Goal: Transaction & Acquisition: Download file/media

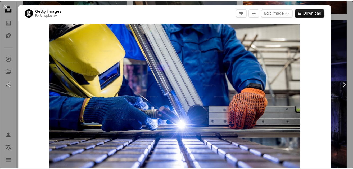
scroll to position [350, 0]
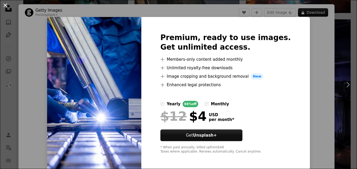
click at [5, 6] on button "An X shape" at bounding box center [5, 5] width 6 height 6
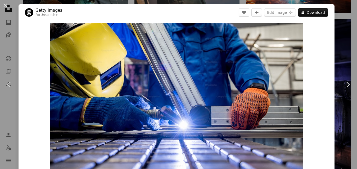
click at [5, 6] on button "An X shape" at bounding box center [5, 5] width 6 height 6
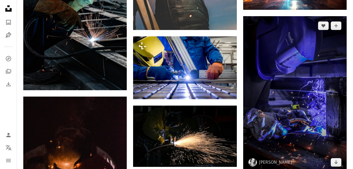
click at [289, 98] on img at bounding box center [295, 93] width 104 height 155
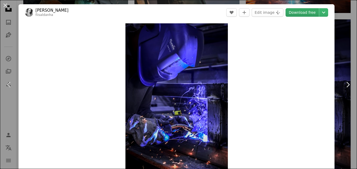
click at [292, 10] on link "Download free" at bounding box center [302, 12] width 33 height 8
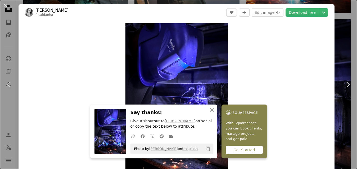
click at [285, 29] on div "Zoom in" at bounding box center [177, 100] width 316 height 159
click at [7, 7] on button "An X shape" at bounding box center [5, 5] width 6 height 6
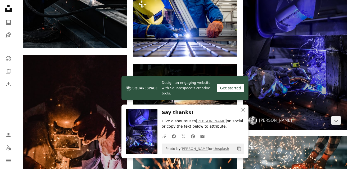
scroll to position [392, 0]
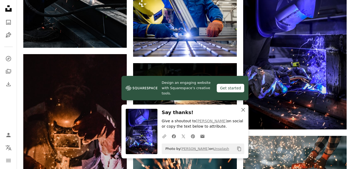
click at [242, 109] on icon "button" at bounding box center [244, 110] width 4 height 4
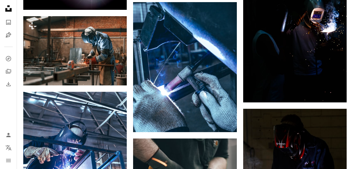
scroll to position [657, 0]
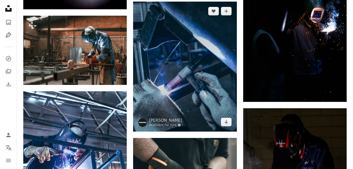
click at [184, 106] on img at bounding box center [185, 67] width 104 height 130
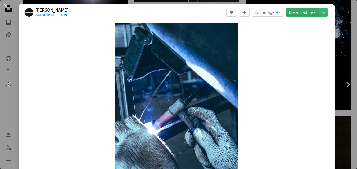
click at [297, 15] on link "Download free" at bounding box center [302, 12] width 33 height 8
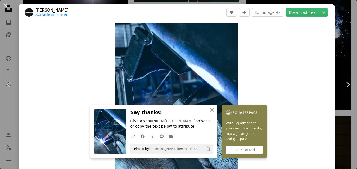
click at [4, 5] on button "An X shape" at bounding box center [5, 5] width 6 height 6
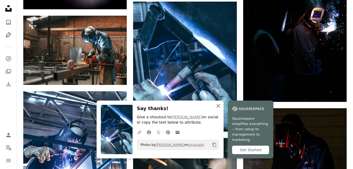
click at [218, 108] on icon "button" at bounding box center [219, 106] width 4 height 4
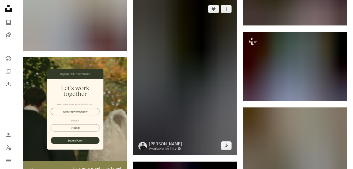
scroll to position [932, 0]
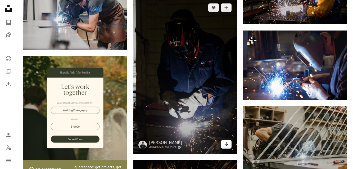
click at [222, 141] on link "Arrow pointing down" at bounding box center [226, 144] width 11 height 8
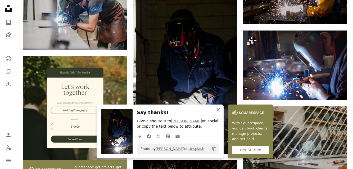
click at [217, 109] on icon "button" at bounding box center [219, 110] width 4 height 4
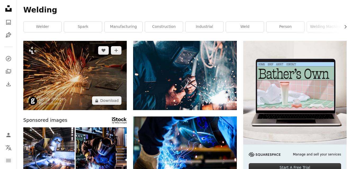
scroll to position [0, 0]
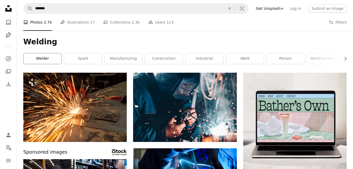
click at [42, 61] on link "welder" at bounding box center [43, 58] width 38 height 11
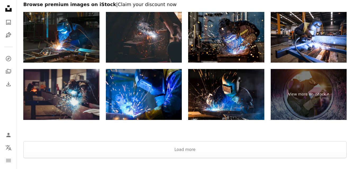
scroll to position [837, 0]
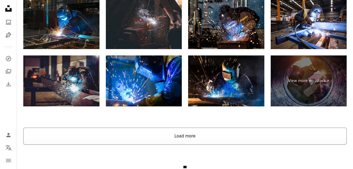
click at [181, 134] on button "Load more" at bounding box center [185, 135] width 324 height 17
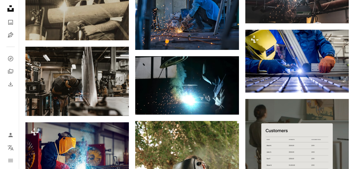
scroll to position [1547, 0]
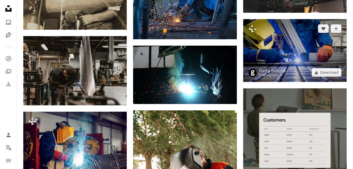
click at [269, 67] on img at bounding box center [295, 50] width 104 height 63
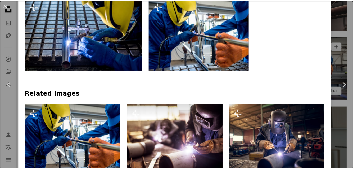
scroll to position [286, 0]
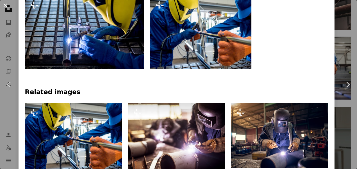
click at [4, 3] on button "An X shape" at bounding box center [5, 5] width 6 height 6
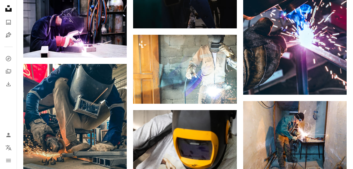
scroll to position [2172, 0]
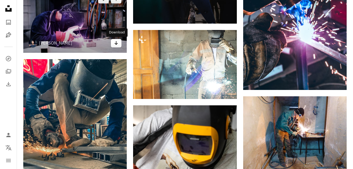
click at [118, 46] on link "Arrow pointing down" at bounding box center [116, 43] width 11 height 8
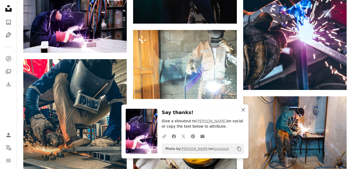
click at [246, 110] on icon "An X shape" at bounding box center [243, 109] width 6 height 6
